Goal: Task Accomplishment & Management: Use online tool/utility

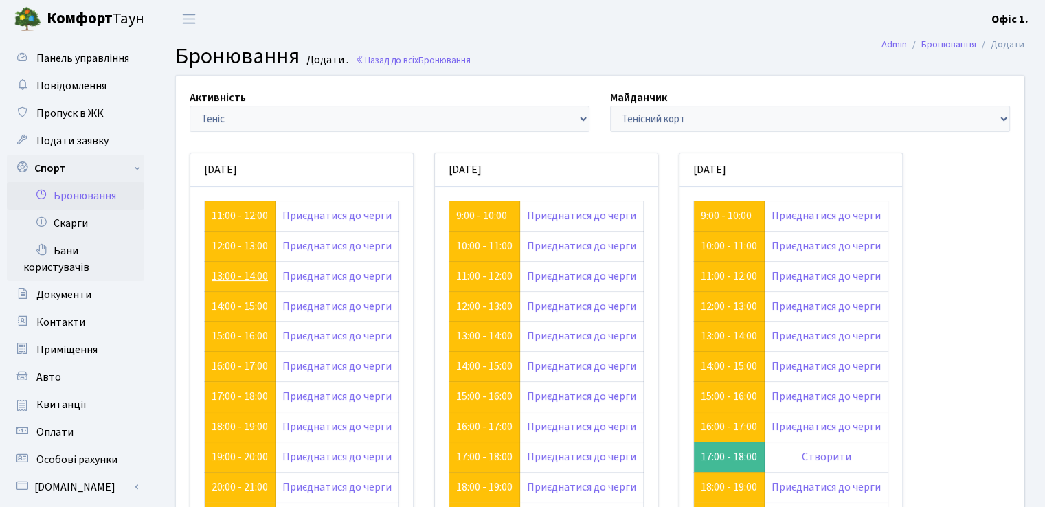
click at [264, 278] on link "13:00 - 14:00" at bounding box center [240, 276] width 56 height 15
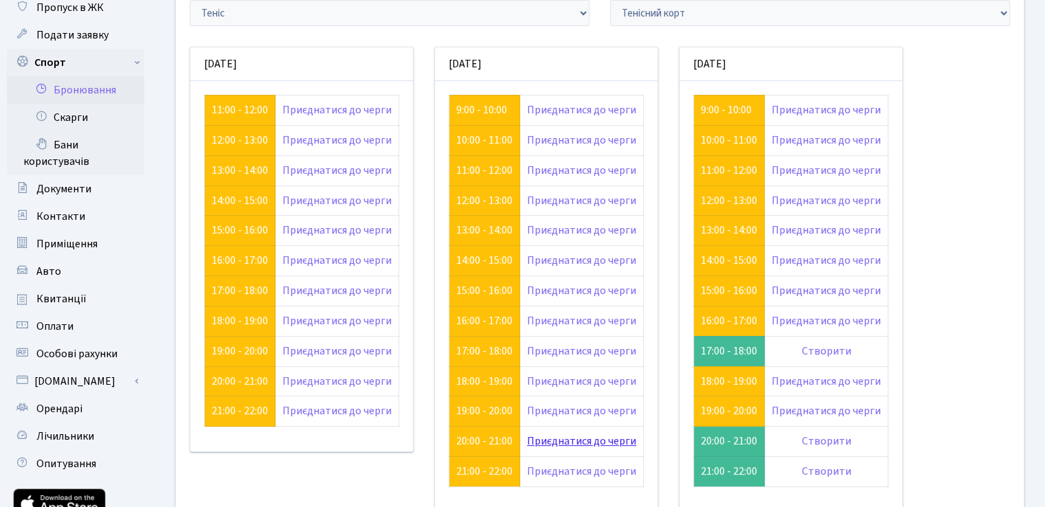
scroll to position [37, 0]
